Goal: Task Accomplishment & Management: Use online tool/utility

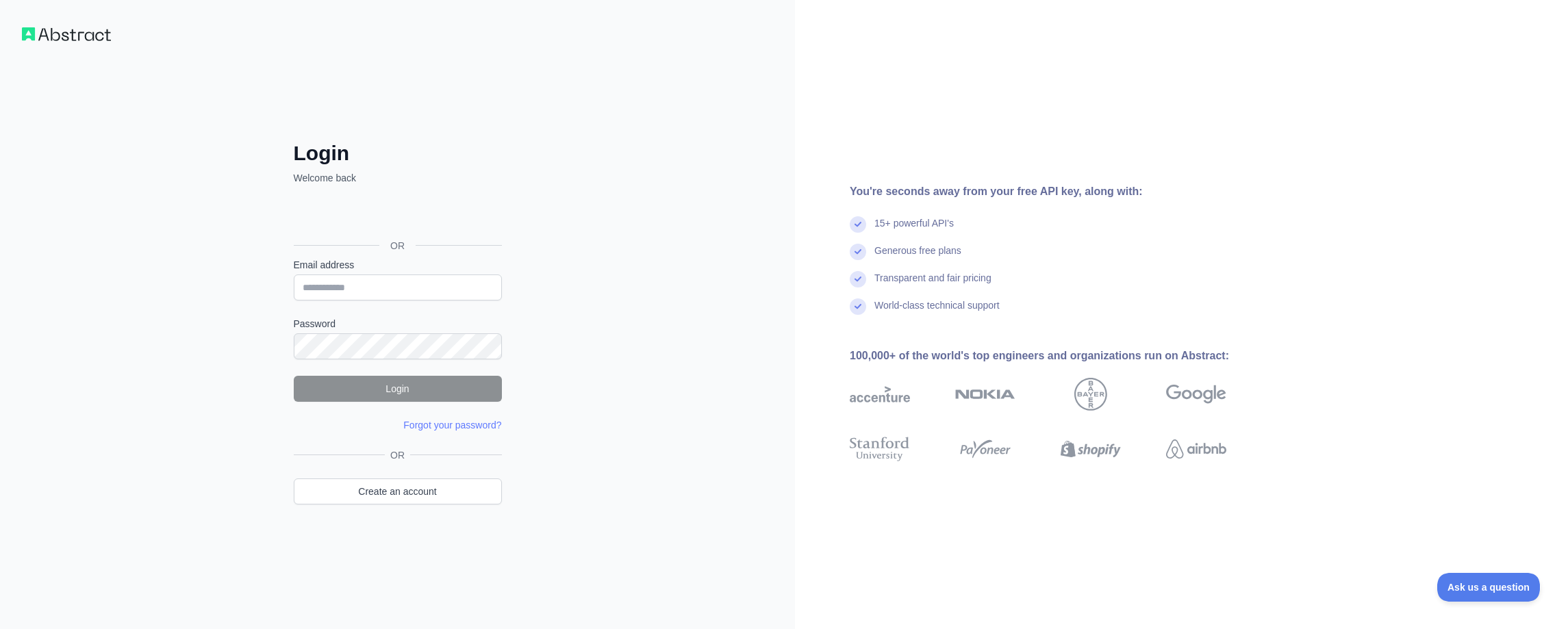
click at [460, 213] on div "Sign in with Google. Opens in new tab" at bounding box center [397, 215] width 206 height 30
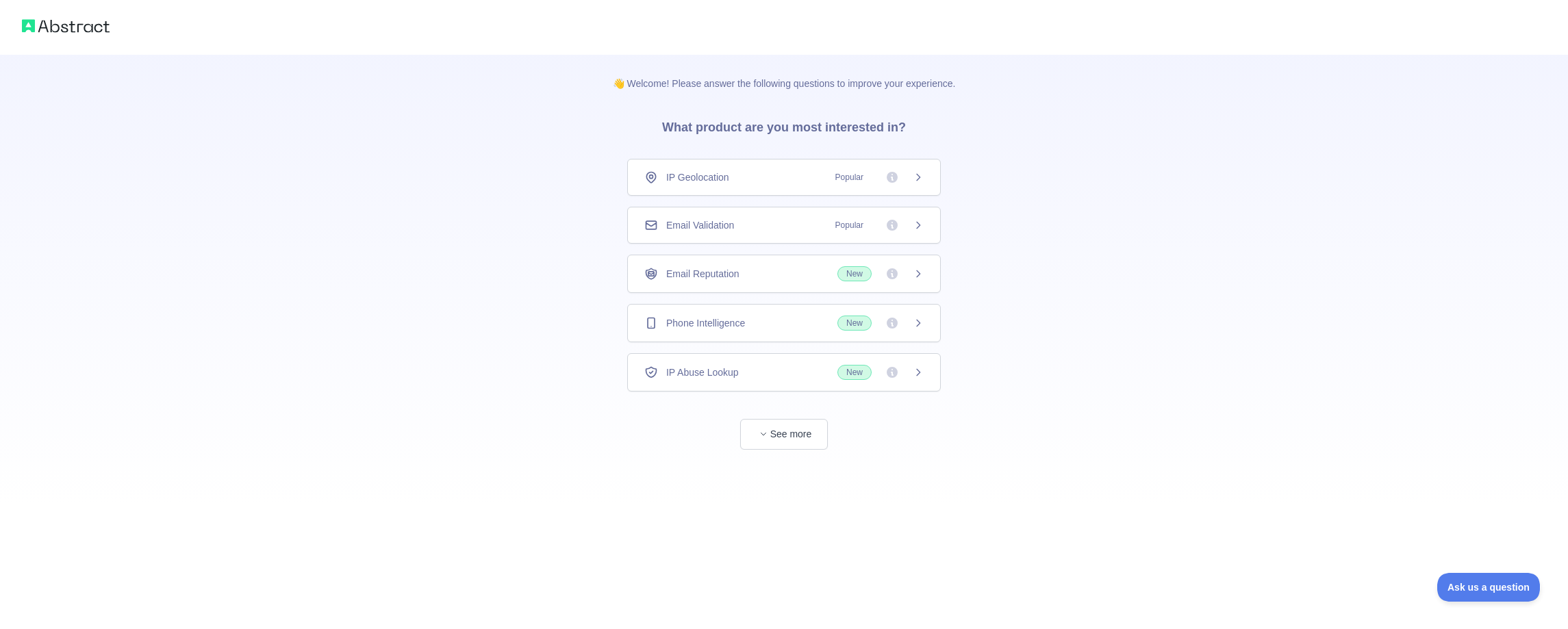
click at [972, 112] on div "👋 Welcome! Please answer the following questions to improve your experience. Wh…" at bounding box center [785, 252] width 387 height 395
click at [773, 433] on button "See more" at bounding box center [784, 434] width 88 height 31
click at [879, 365] on span "New" at bounding box center [880, 373] width 86 height 15
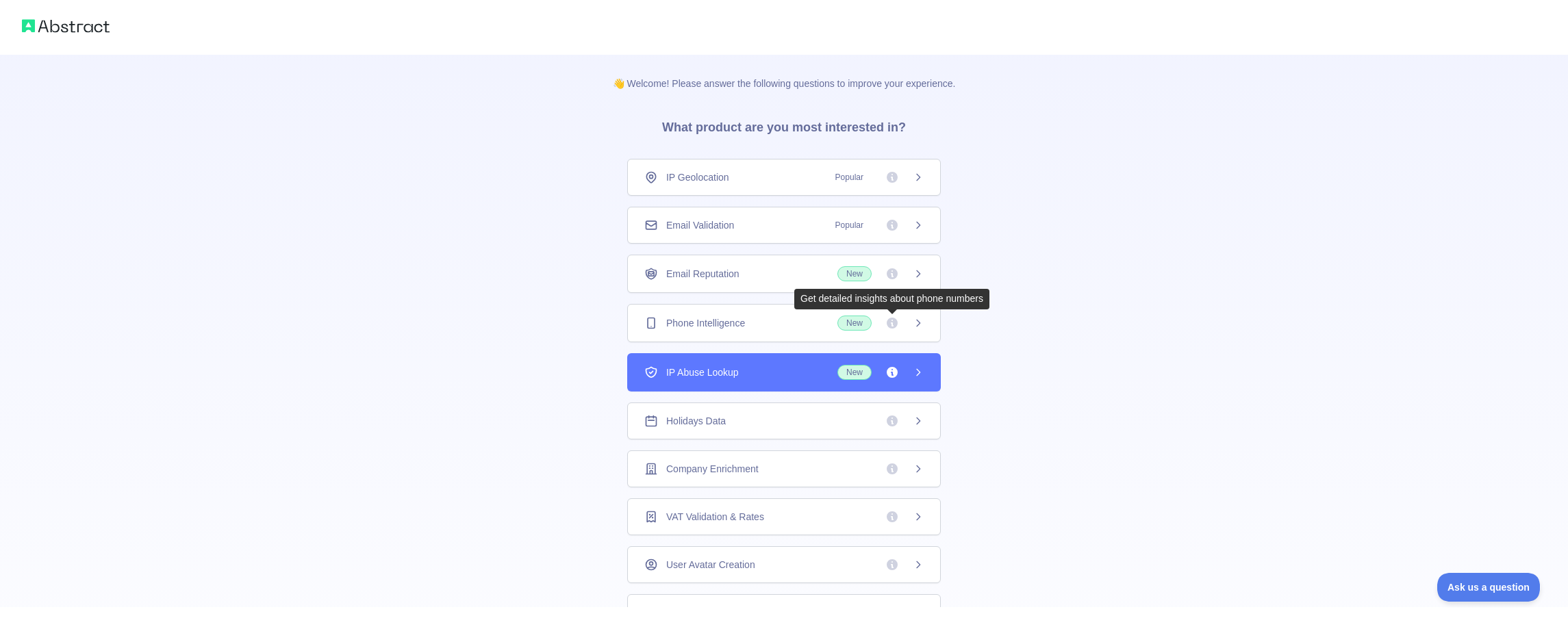
click at [894, 322] on icon at bounding box center [892, 323] width 11 height 11
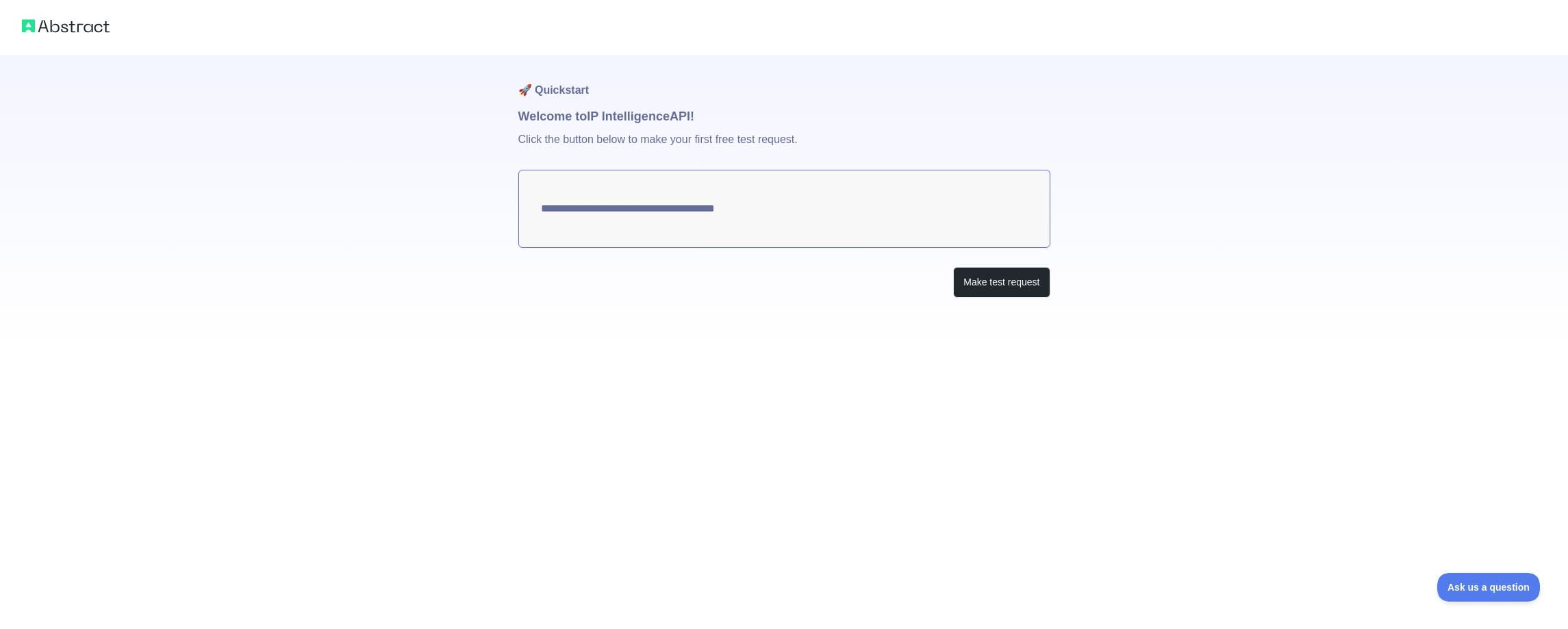
type textarea "**********"
click at [1004, 283] on button "Make test request" at bounding box center [1002, 282] width 97 height 31
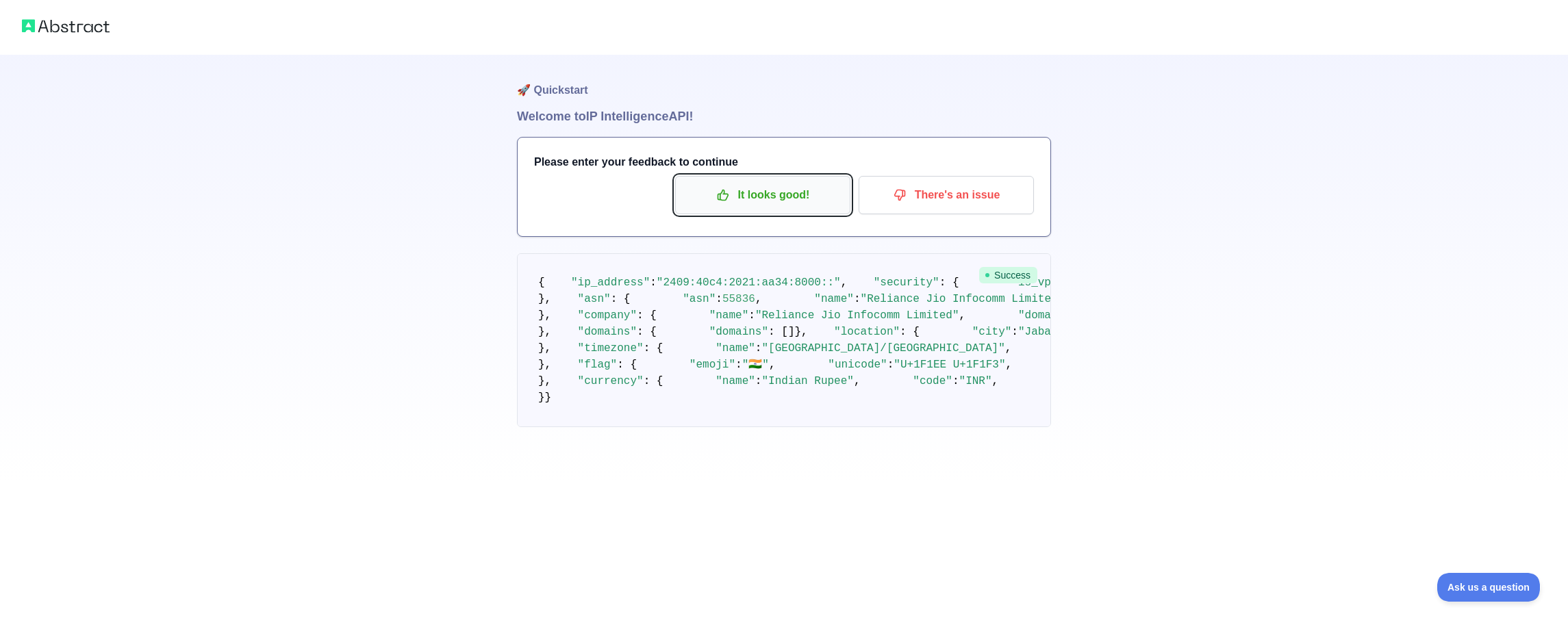
click at [729, 182] on button "It looks good!" at bounding box center [763, 195] width 176 height 38
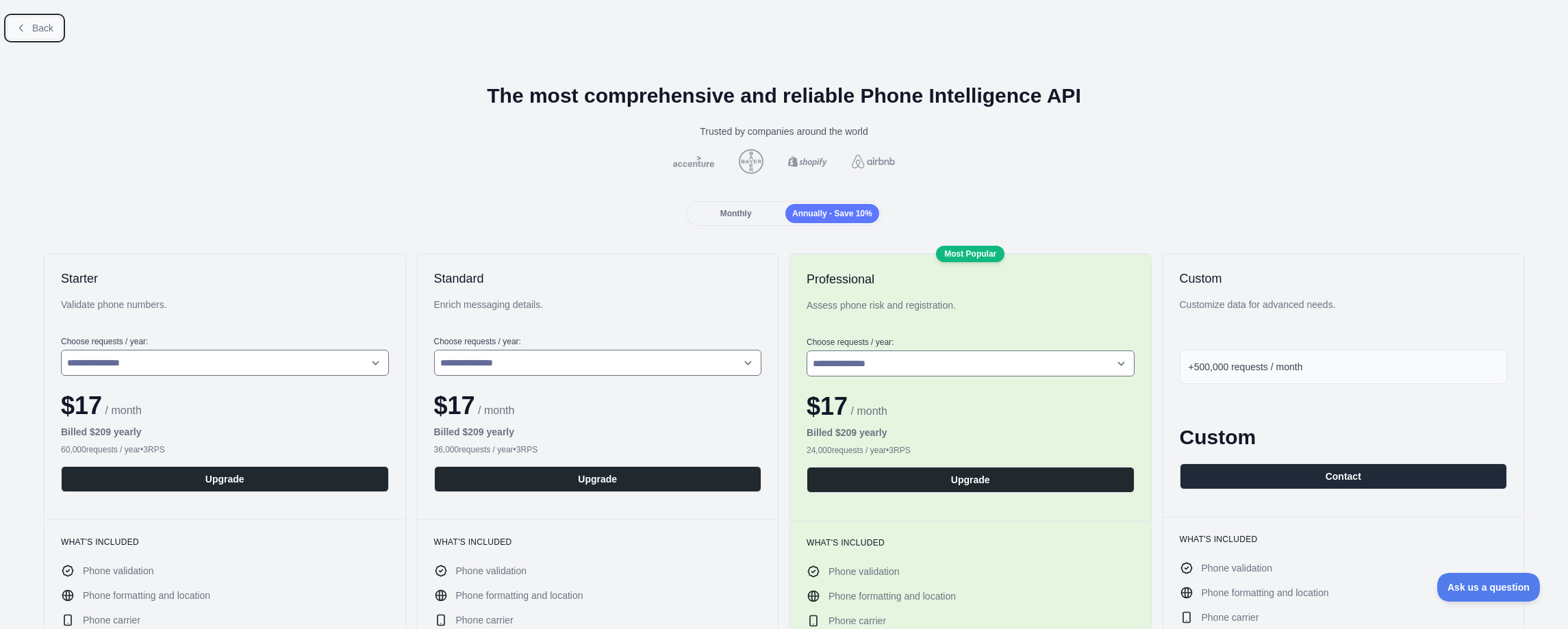
click at [27, 19] on button "Back" at bounding box center [35, 28] width 56 height 23
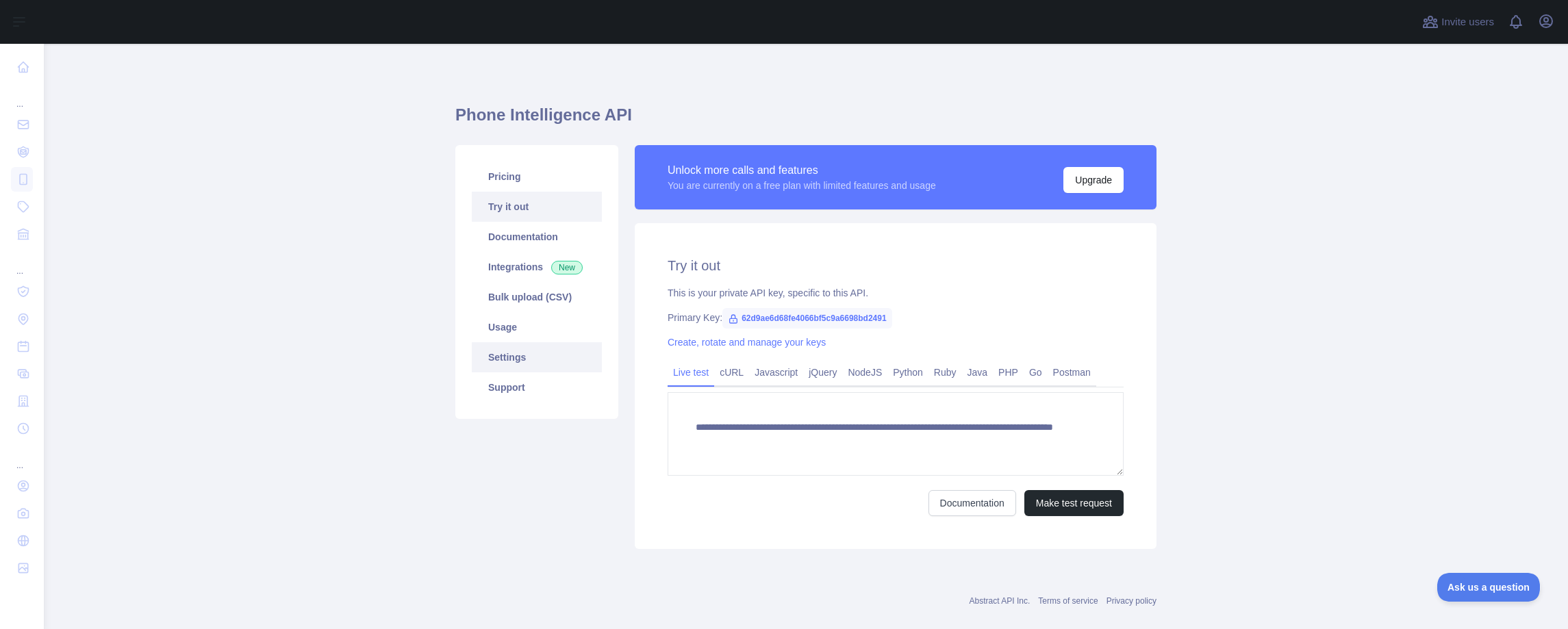
click at [503, 358] on link "Settings" at bounding box center [536, 357] width 130 height 30
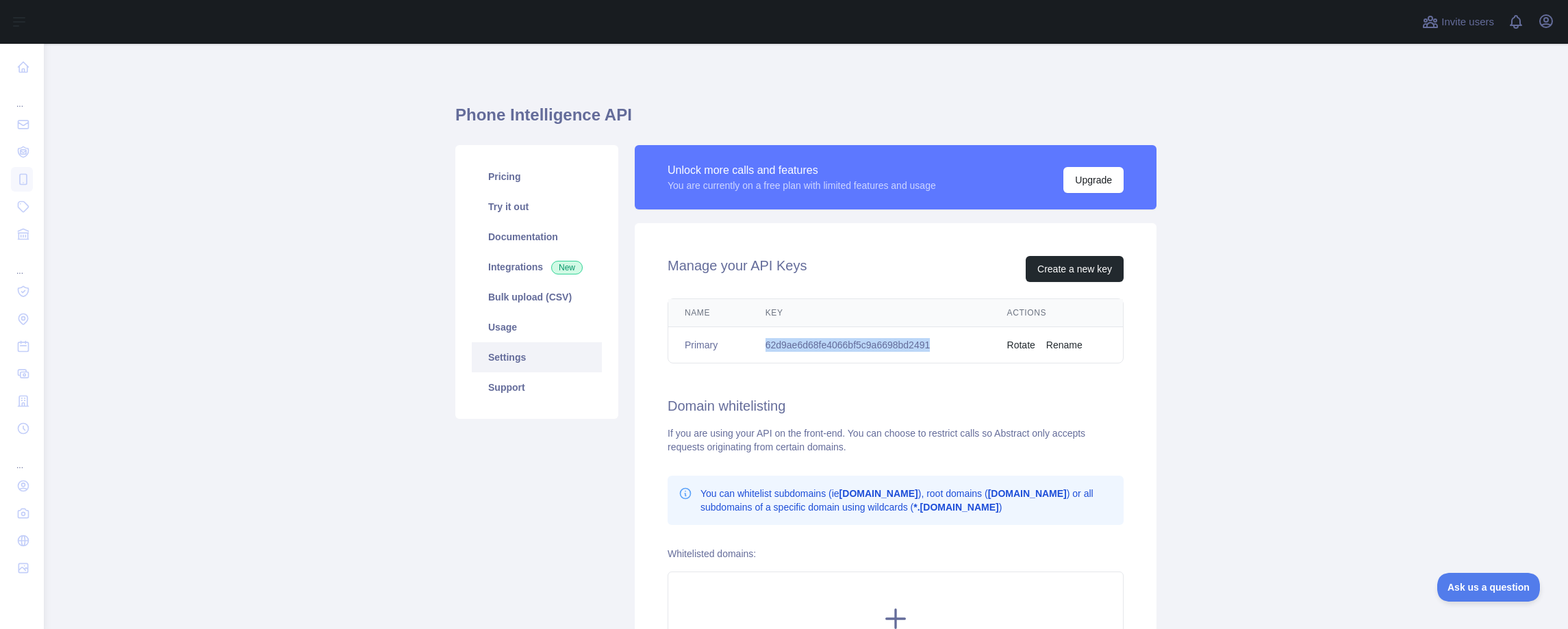
drag, startPoint x: 931, startPoint y: 335, endPoint x: 942, endPoint y: 340, distance: 12.1
click at [942, 340] on td "62d9ae6d68fe4066bf5c9a6698bd2491" at bounding box center [870, 345] width 242 height 36
